Goal: Task Accomplishment & Management: Manage account settings

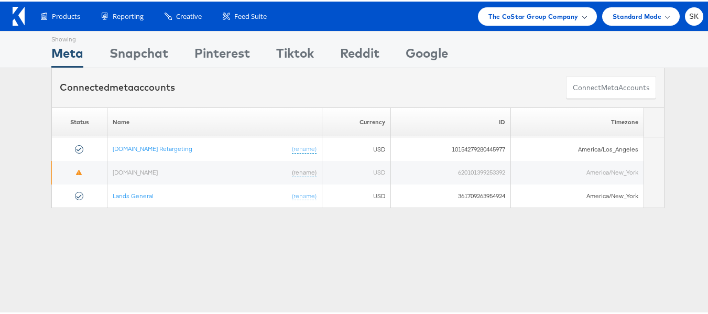
click at [532, 6] on div "The CoStar Group Company" at bounding box center [537, 15] width 118 height 18
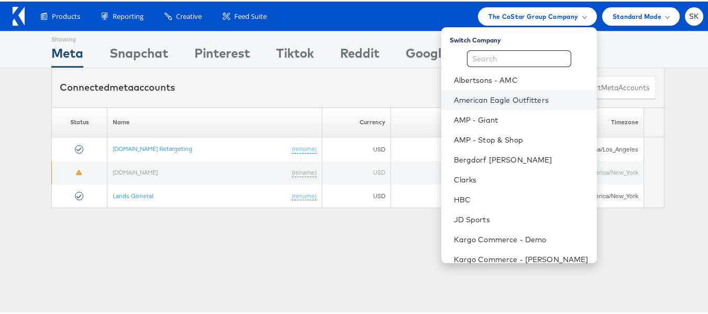
click at [502, 98] on link "American Eagle Outfitters" at bounding box center [521, 98] width 135 height 10
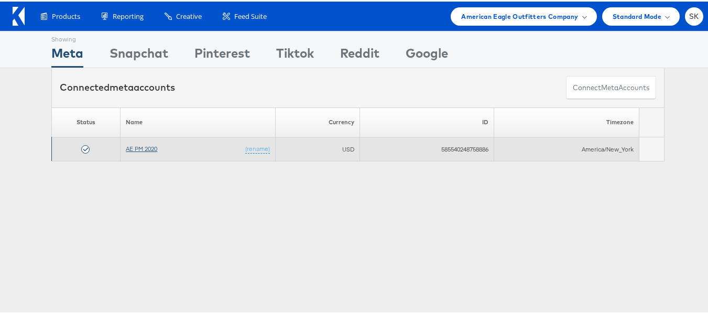
click at [130, 149] on link "AE PM 2020" at bounding box center [141, 147] width 31 height 8
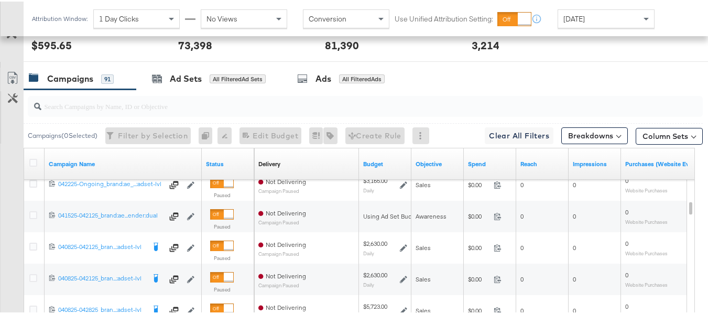
scroll to position [437, 0]
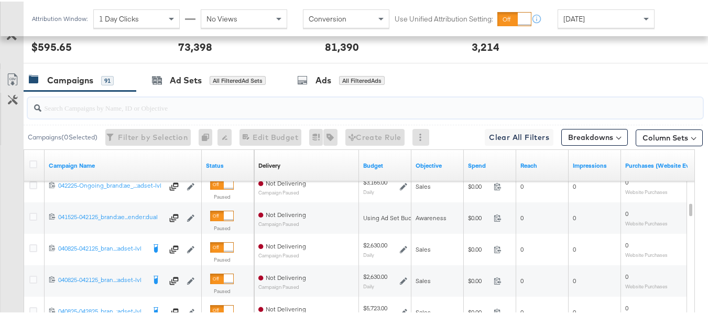
click at [208, 112] on input "search" at bounding box center [342, 102] width 602 height 20
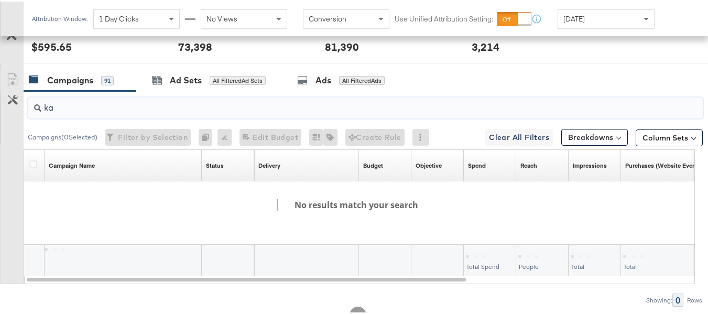
type input "k"
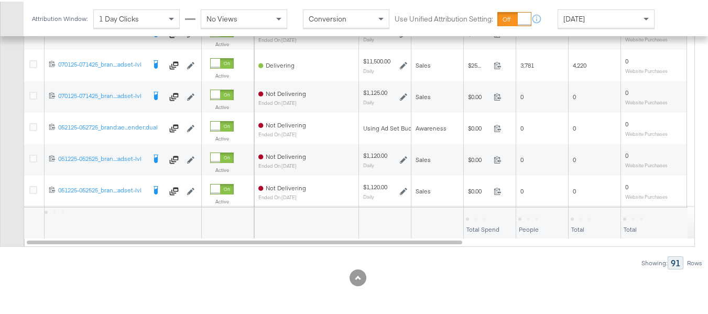
scroll to position [0, 0]
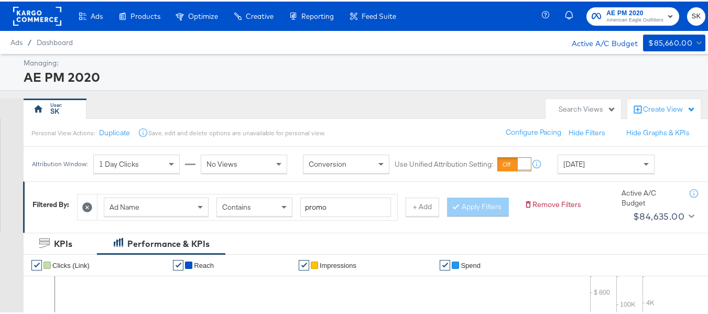
click at [38, 17] on rect at bounding box center [37, 14] width 48 height 19
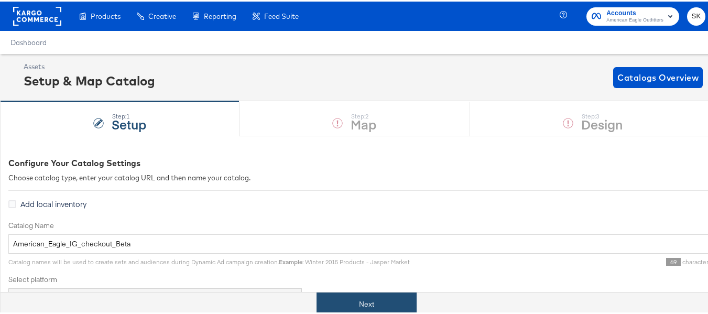
click at [368, 298] on button "Next" at bounding box center [367, 303] width 100 height 24
click at [352, 296] on button "Next" at bounding box center [367, 303] width 100 height 24
